Goal: Check status

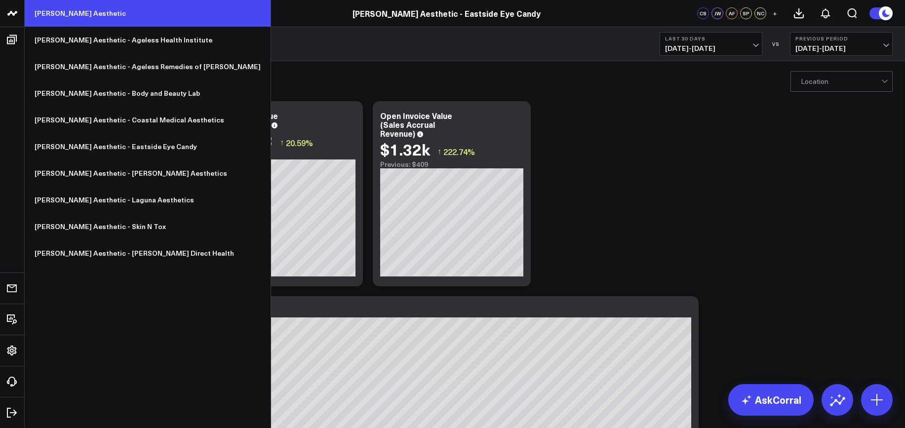
click at [77, 15] on link "[PERSON_NAME] Aesthetic" at bounding box center [148, 13] width 246 height 27
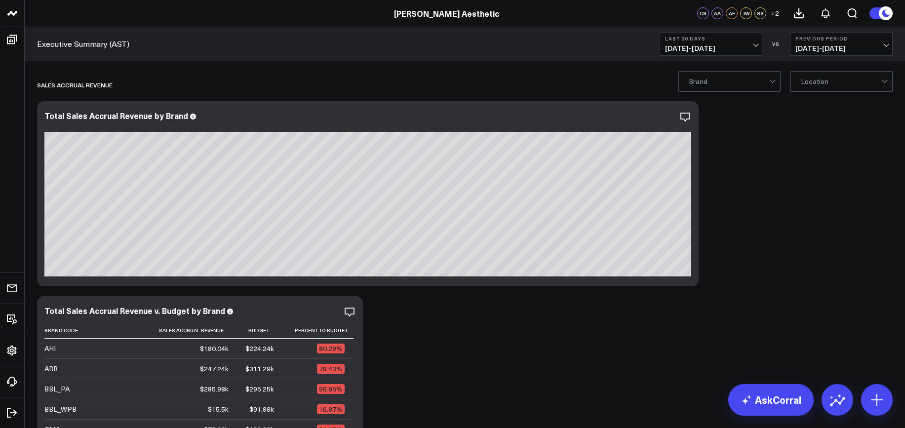
click at [710, 45] on span "[DATE] - [DATE]" at bounding box center [711, 48] width 92 height 8
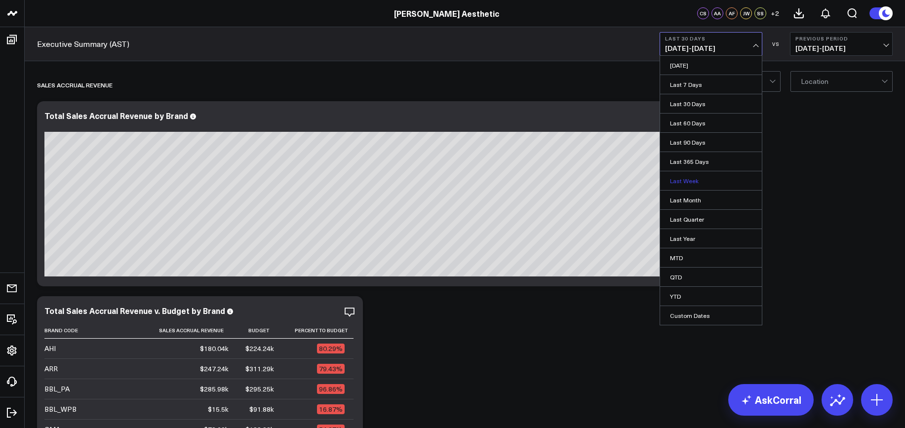
click at [689, 178] on link "Last Week" at bounding box center [711, 180] width 102 height 19
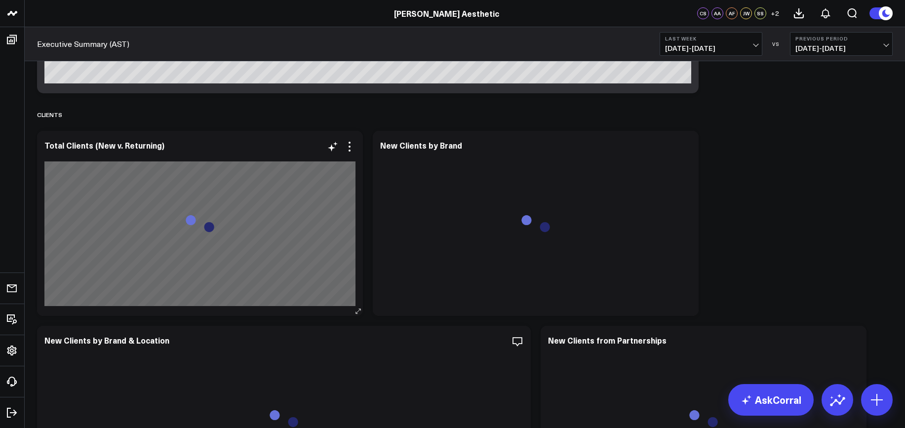
scroll to position [3769, 0]
